Goal: Information Seeking & Learning: Check status

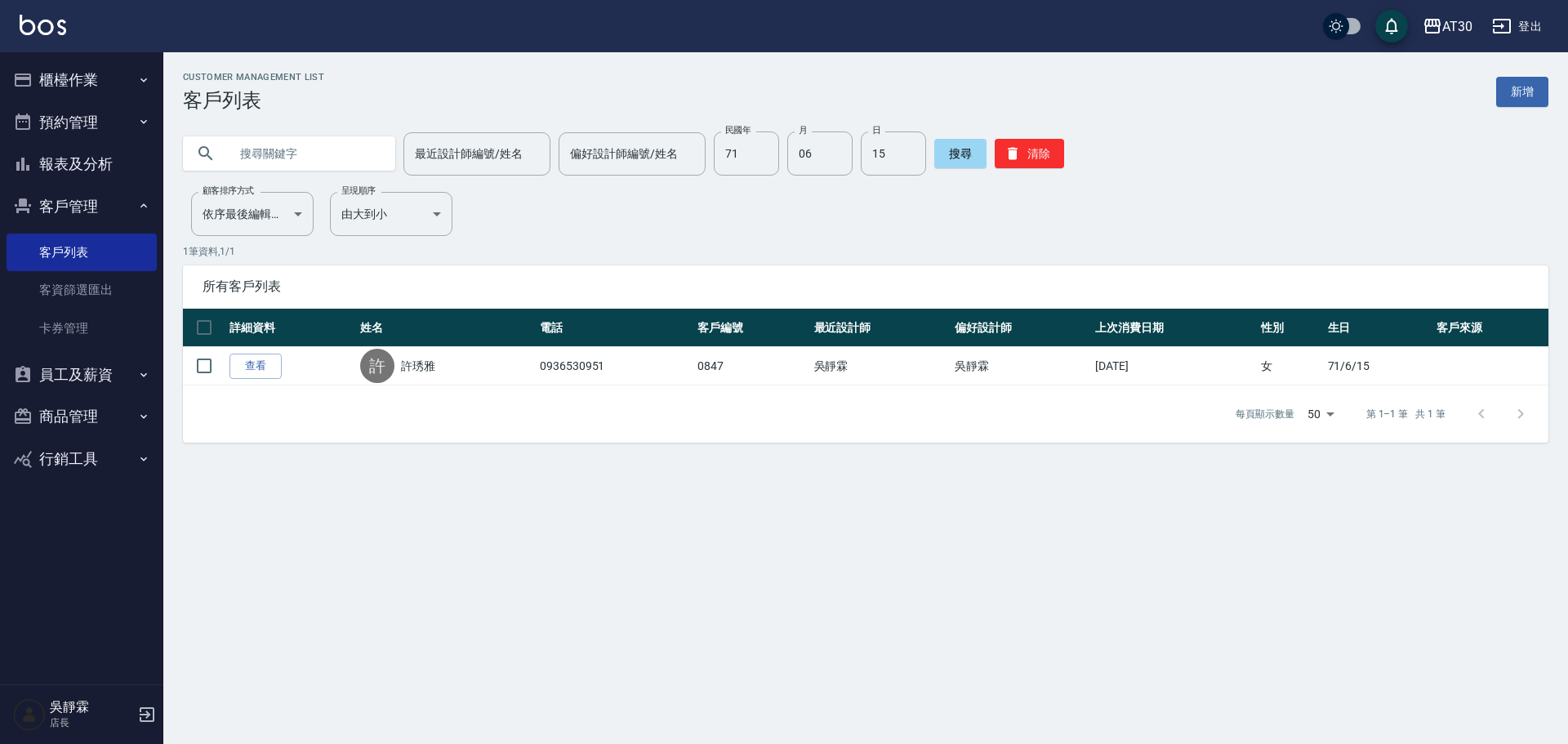
drag, startPoint x: 0, startPoint y: 782, endPoint x: 627, endPoint y: 782, distance: 627.0
click at [64, 182] on button "報表及分析" at bounding box center [82, 164] width 150 height 43
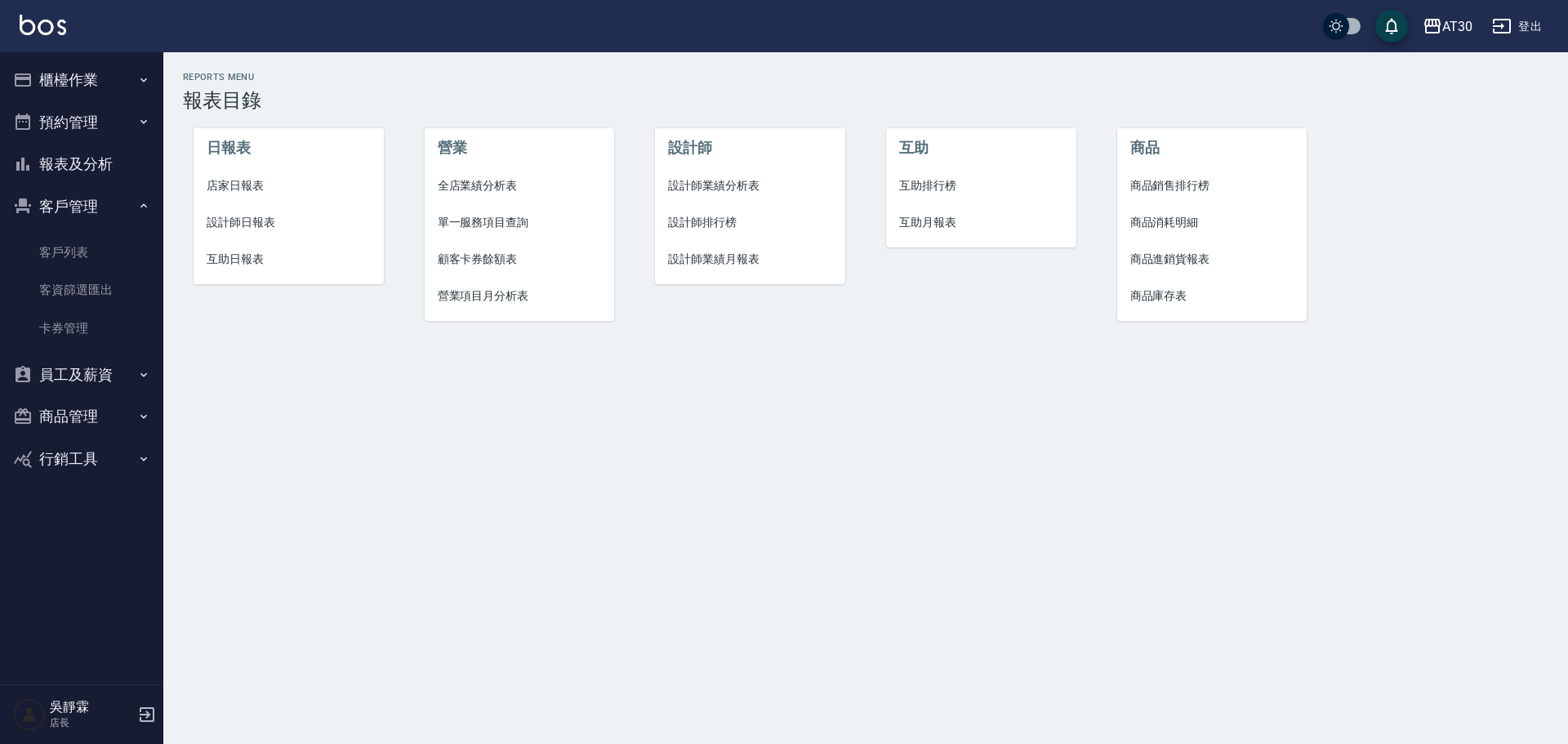
click at [725, 223] on span "設計師排行榜" at bounding box center [750, 223] width 165 height 17
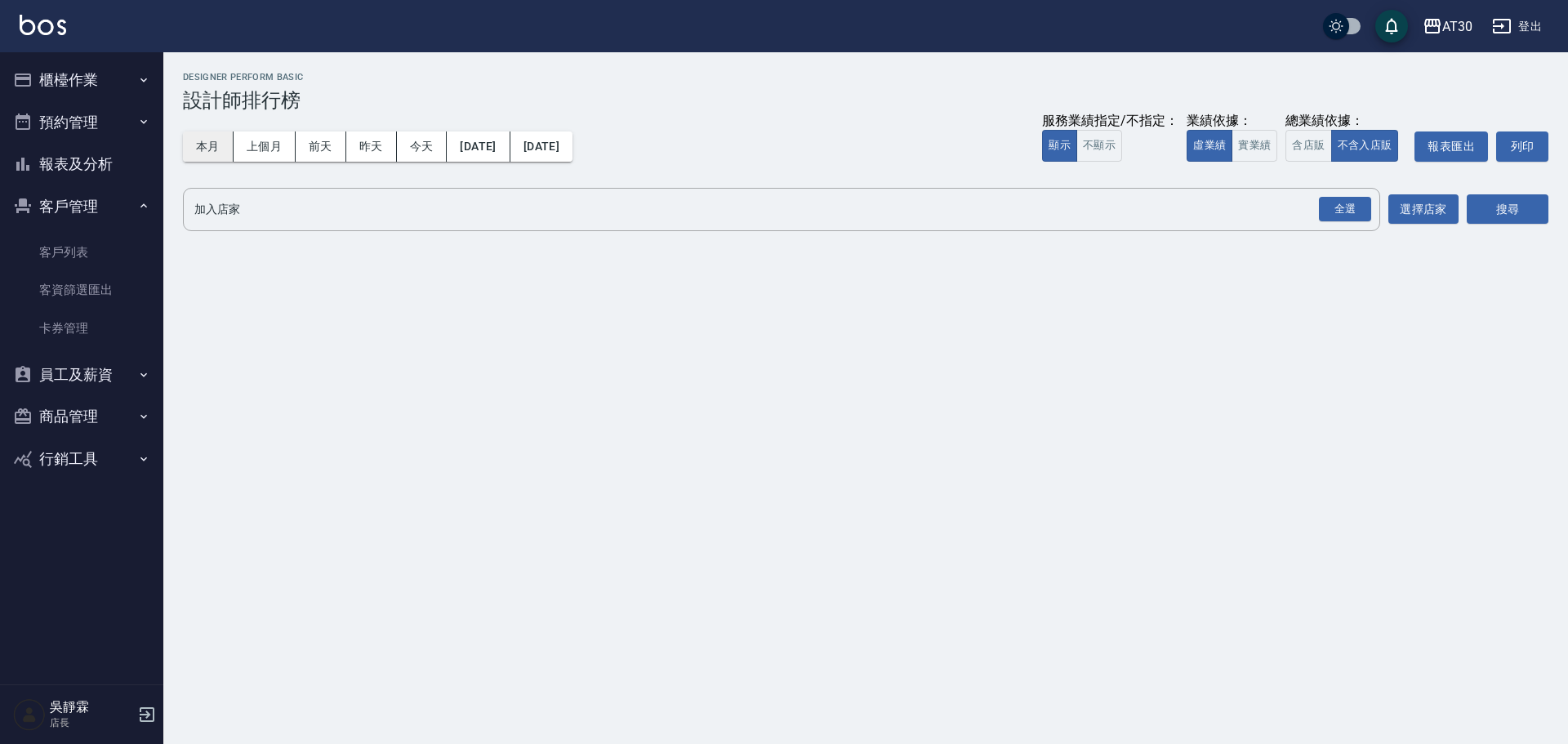
click at [211, 155] on button "本月" at bounding box center [207, 147] width 50 height 30
click at [1341, 206] on div "全選" at bounding box center [1345, 209] width 52 height 26
click at [1507, 214] on button "搜尋" at bounding box center [1508, 210] width 82 height 30
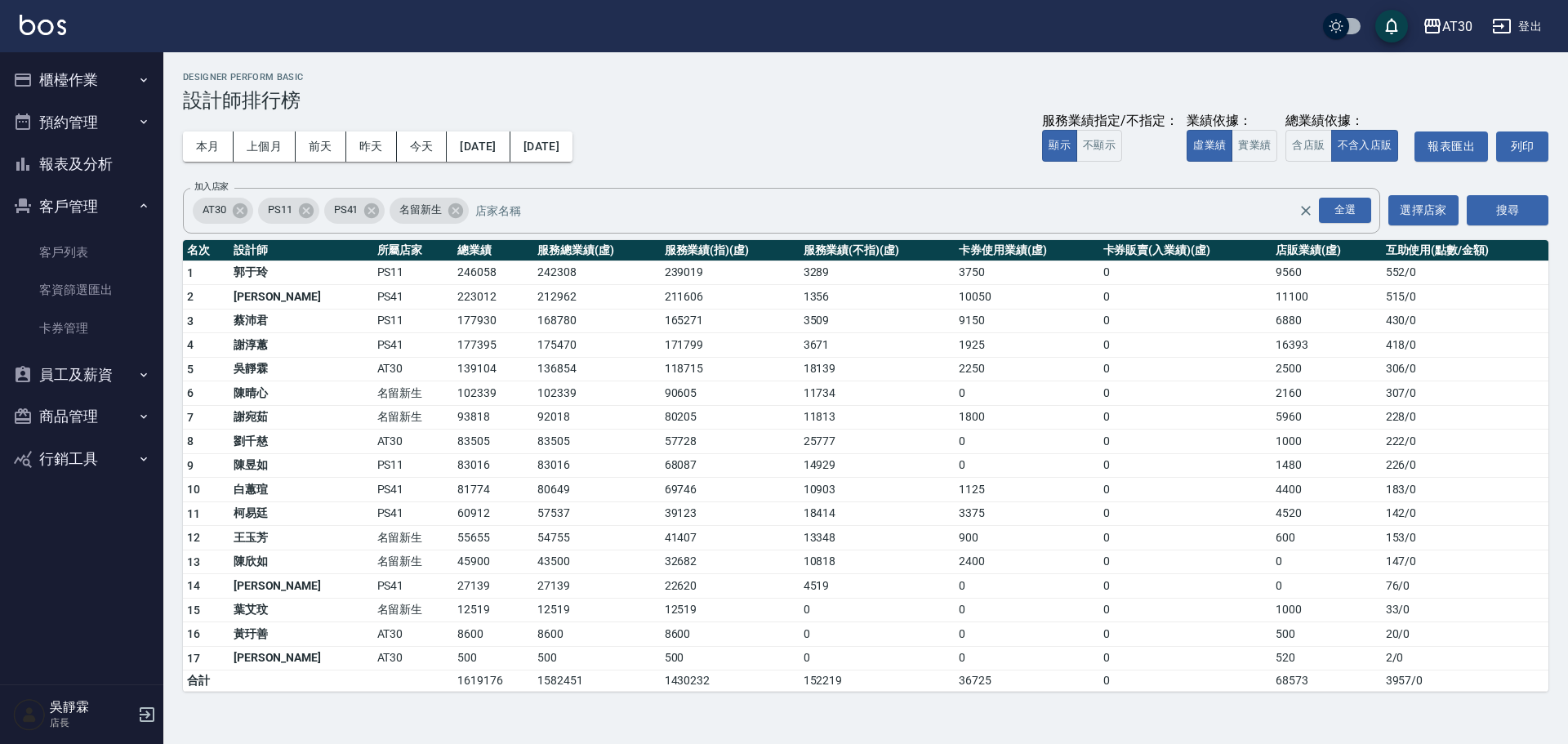
click at [48, 74] on button "櫃檯作業" at bounding box center [82, 80] width 150 height 43
